Goal: Information Seeking & Learning: Learn about a topic

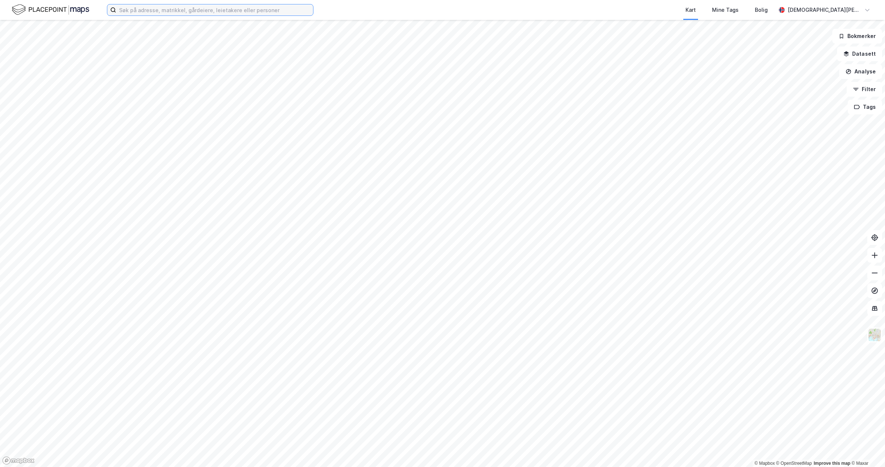
click at [174, 6] on input at bounding box center [214, 9] width 197 height 11
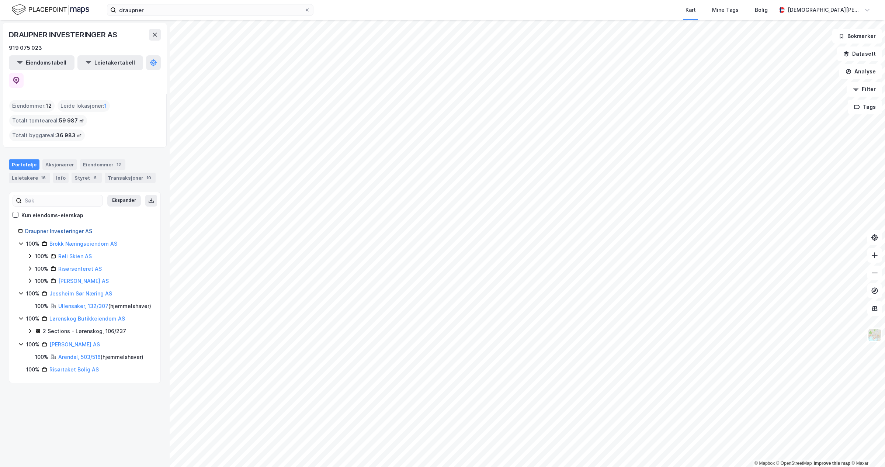
click at [49, 228] on link "Draupner Investeringer AS" at bounding box center [58, 231] width 67 height 6
click at [152, 53] on div "DRAUPNER INVESTERINGER AS 919 075 023 Eiendomstabell Leietakertabell" at bounding box center [85, 58] width 164 height 71
click at [20, 77] on icon at bounding box center [16, 80] width 6 height 7
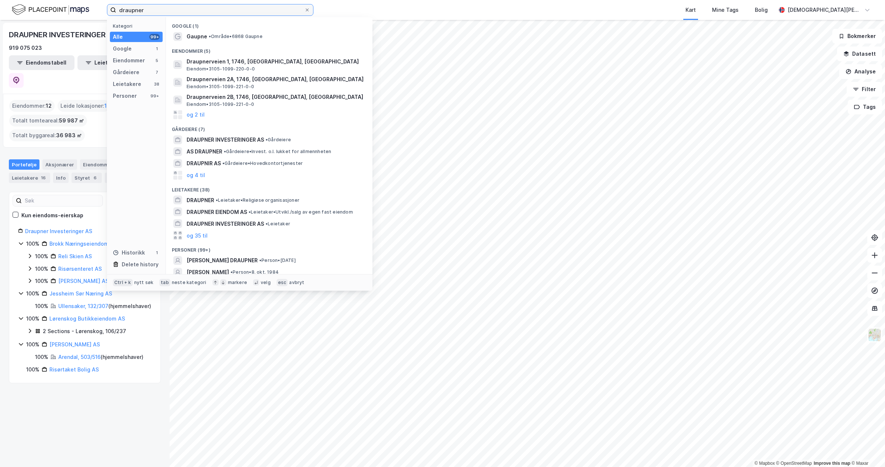
drag, startPoint x: 198, startPoint y: 8, endPoint x: 0, endPoint y: 1, distance: 197.9
click at [0, 1] on div "draupner Kategori Alle 99+ Google 1 Eiendommer 5 Gårdeiere 7 Leietakere 38 Pers…" at bounding box center [442, 10] width 885 height 20
paste input "B V [PERSON_NAME] AS"
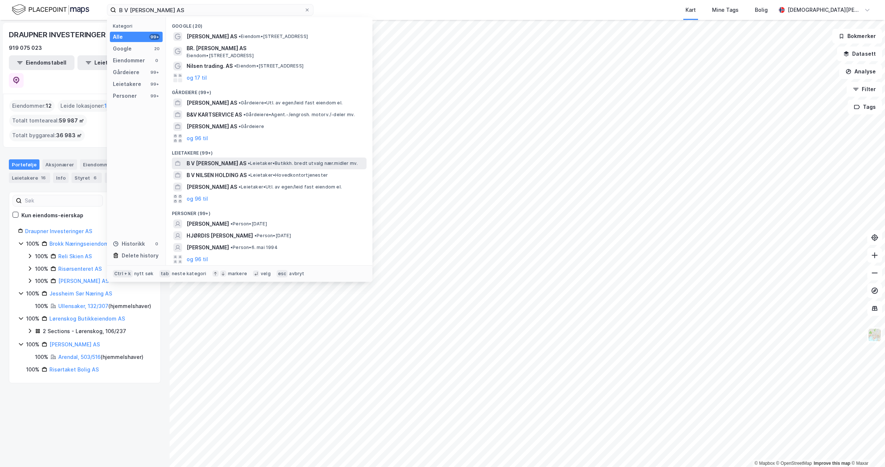
click at [248, 165] on span "•" at bounding box center [249, 163] width 2 height 6
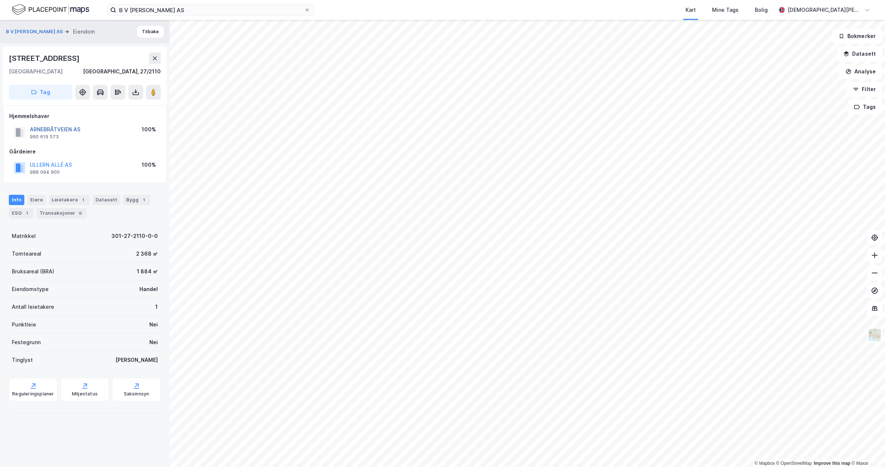
click at [0, 0] on button "ARNEBRÅTVEIEN AS" at bounding box center [0, 0] width 0 height 0
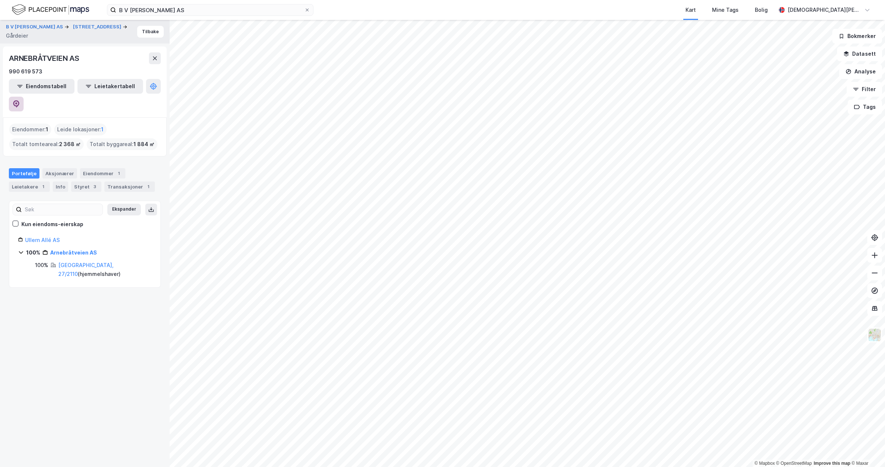
click at [20, 100] on icon at bounding box center [16, 103] width 7 height 7
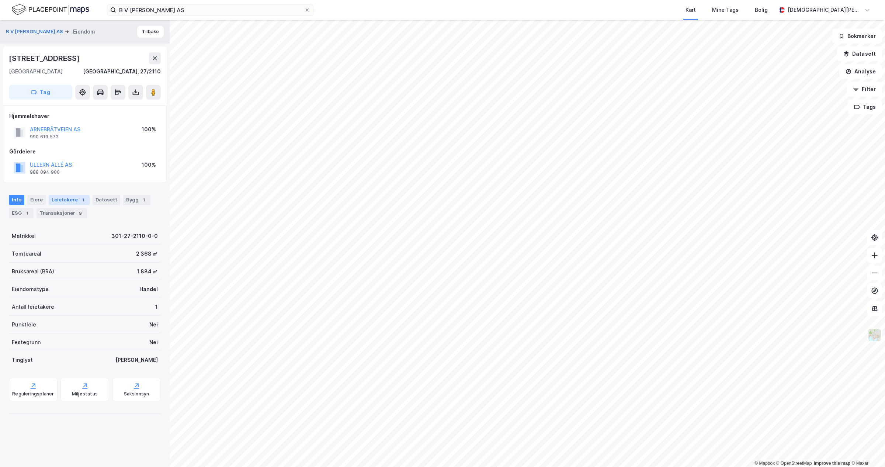
click at [63, 198] on div "Leietakere 1" at bounding box center [69, 200] width 41 height 10
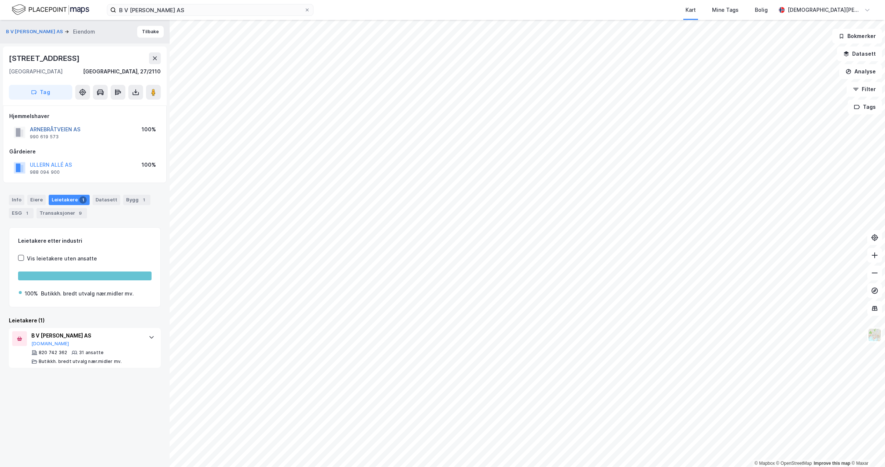
click at [0, 0] on button "ARNEBRÅTVEIEN AS" at bounding box center [0, 0] width 0 height 0
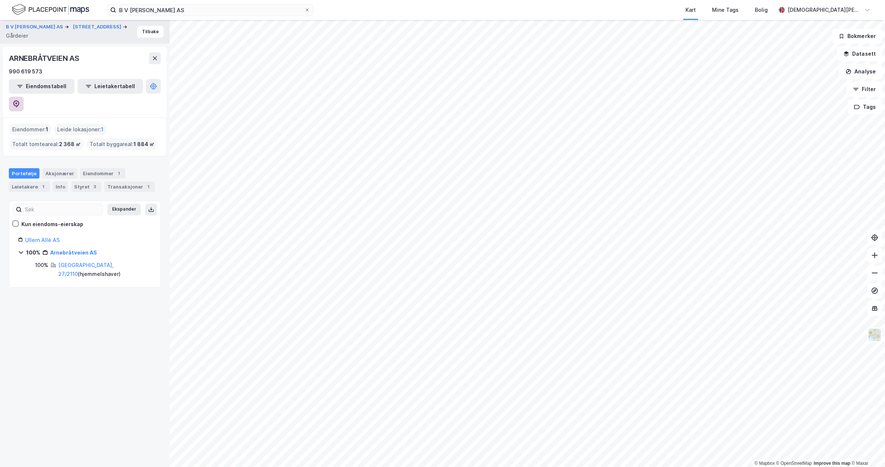
click at [20, 100] on icon at bounding box center [16, 103] width 7 height 7
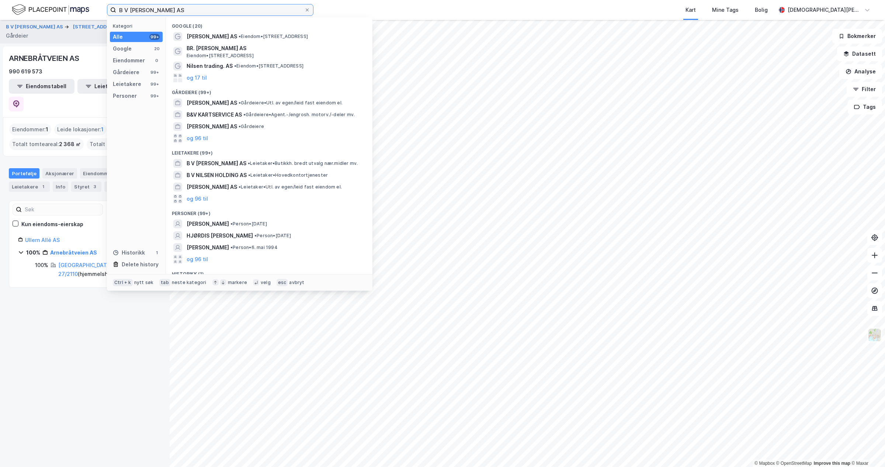
drag, startPoint x: 173, startPoint y: 10, endPoint x: 1, endPoint y: 26, distance: 172.3
click at [0, 26] on div "B V NILSEN AS Kategori Alle 99+ Google 20 Eiendommer 0 Gårdeiere 99+ Leietakere…" at bounding box center [442, 233] width 885 height 467
paste input "Tpk Holding"
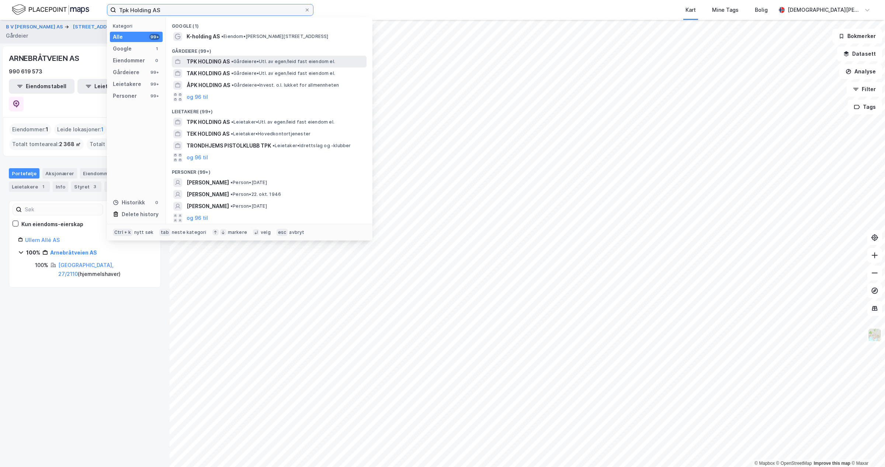
type input "Tpk Holding AS"
click at [211, 65] on span "TPK HOLDING AS" at bounding box center [208, 61] width 43 height 9
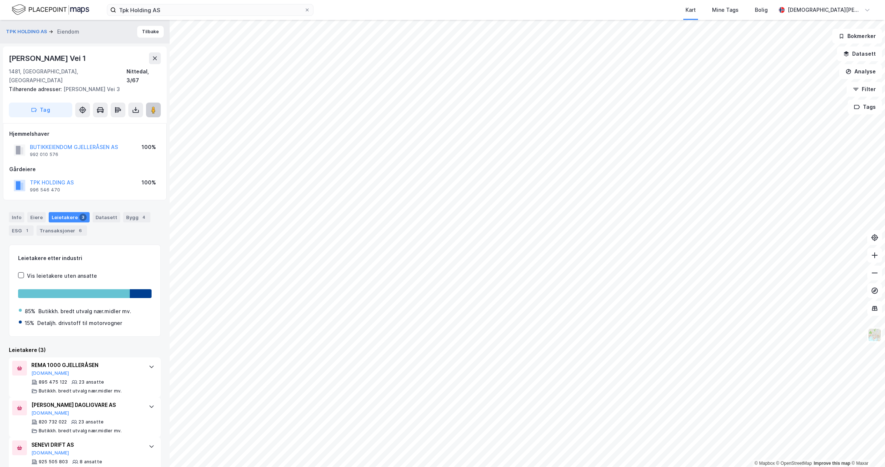
drag, startPoint x: 152, startPoint y: 101, endPoint x: 156, endPoint y: 108, distance: 8.0
click at [152, 106] on image at bounding box center [153, 109] width 4 height 7
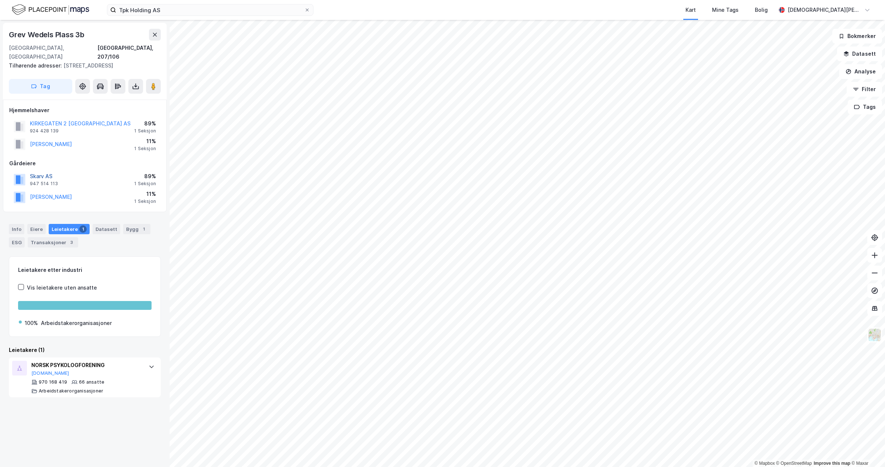
click at [0, 0] on button "Skarv AS" at bounding box center [0, 0] width 0 height 0
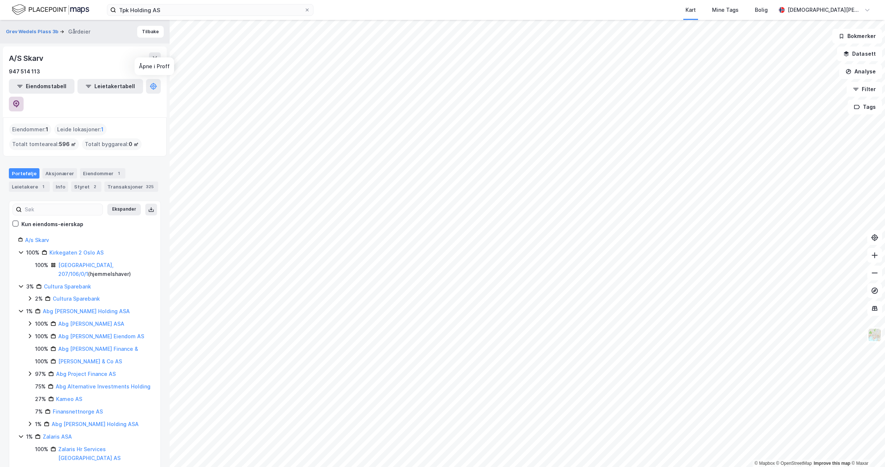
click at [20, 100] on icon at bounding box center [16, 103] width 6 height 7
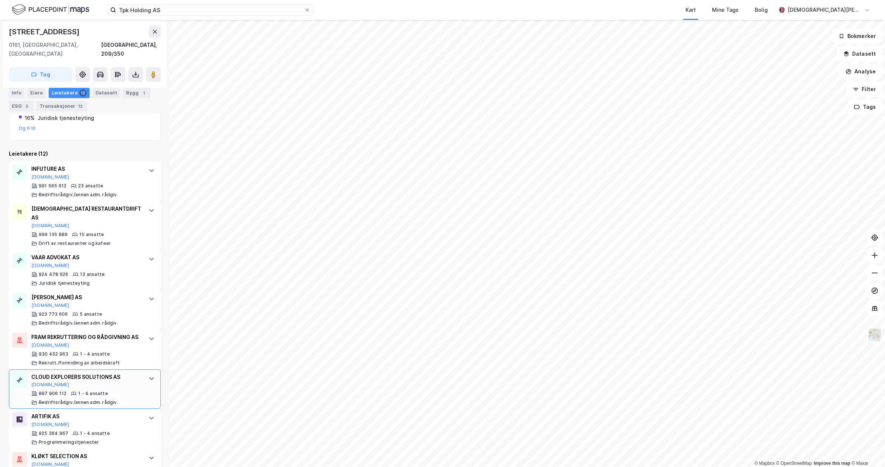
scroll to position [323, 0]
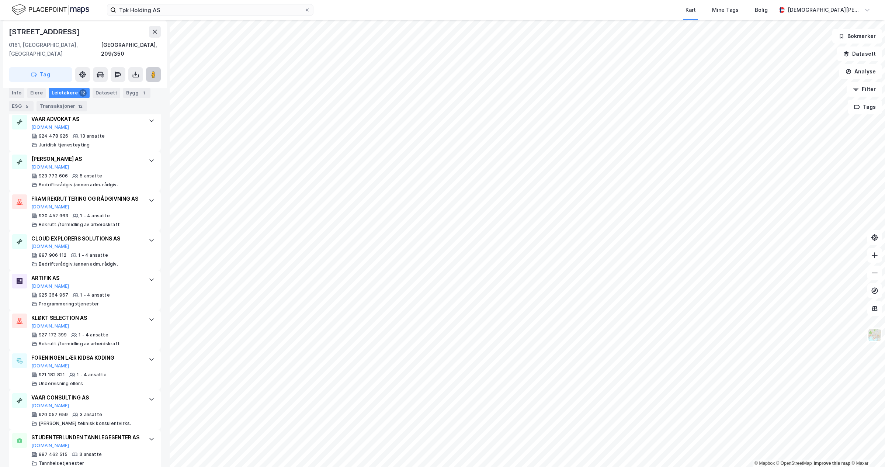
click at [154, 71] on image at bounding box center [153, 74] width 4 height 7
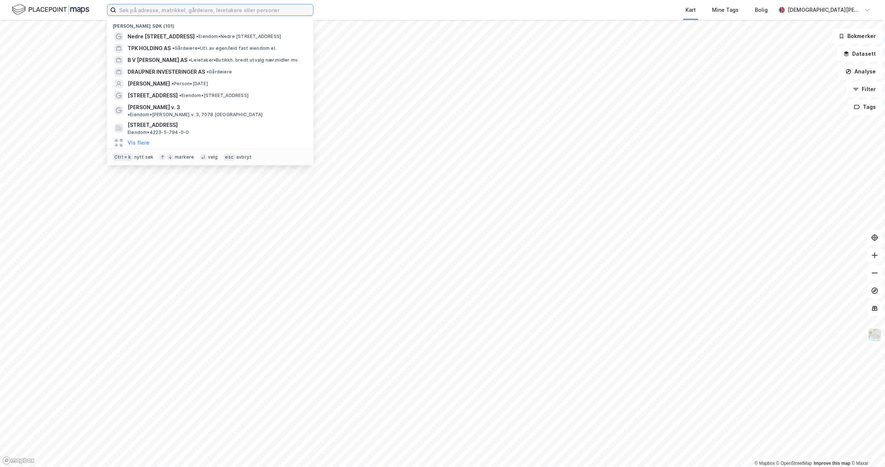
click at [162, 10] on input at bounding box center [214, 9] width 197 height 11
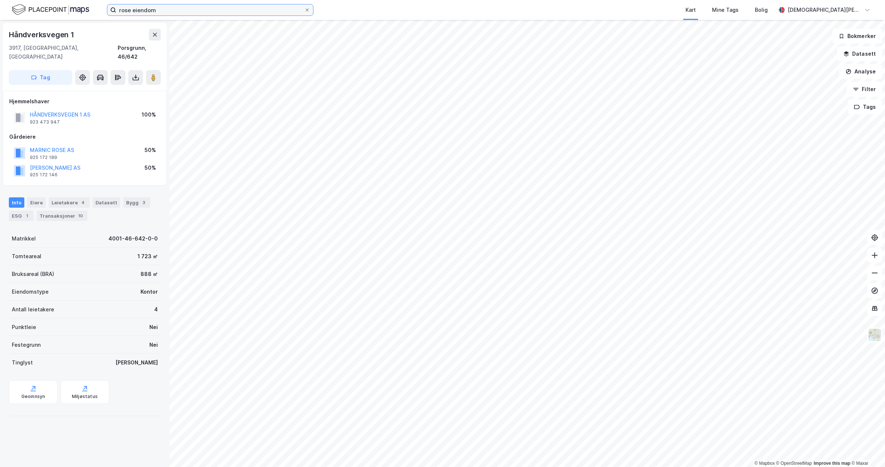
click at [162, 10] on input "rose eiendom" at bounding box center [210, 9] width 188 height 11
click at [183, 11] on input "rose eiendom as" at bounding box center [210, 9] width 188 height 11
type input "r"
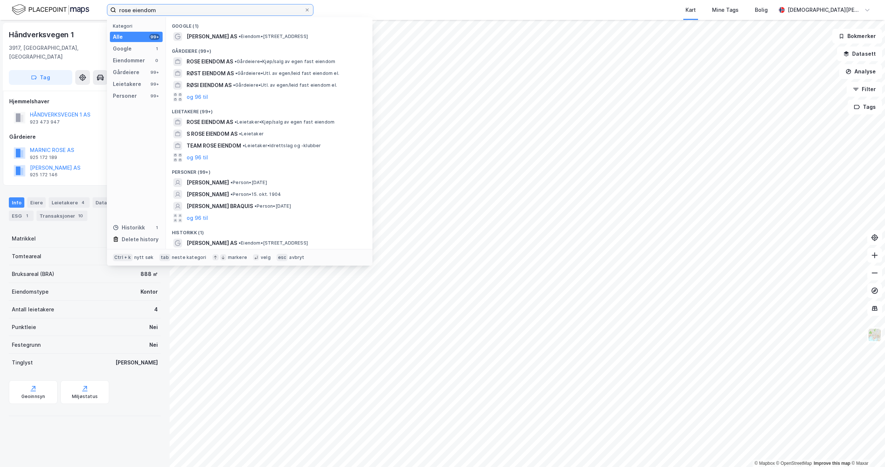
drag, startPoint x: 182, startPoint y: 6, endPoint x: 51, endPoint y: 10, distance: 131.0
click at [51, 10] on div "rose eiendom Kategori Alle 99+ Google 1 Eiendommer 0 Gårdeiere 99+ Leietakere 9…" at bounding box center [442, 10] width 885 height 20
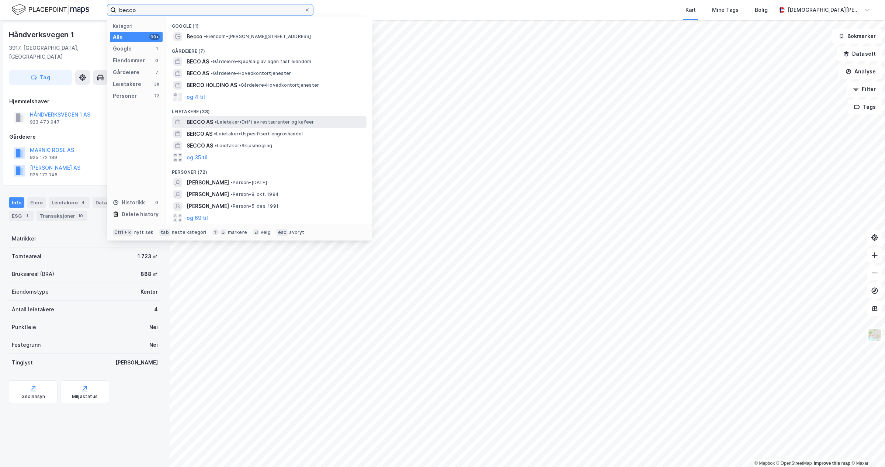
type input "becco"
